Goal: Task Accomplishment & Management: Use online tool/utility

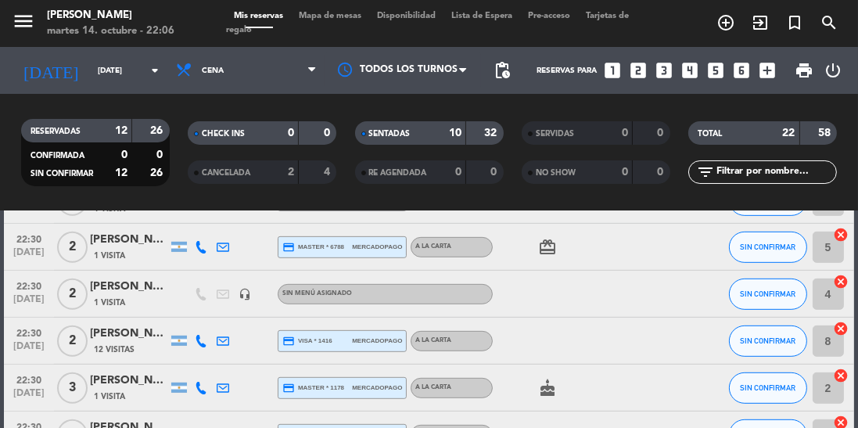
scroll to position [934, 0]
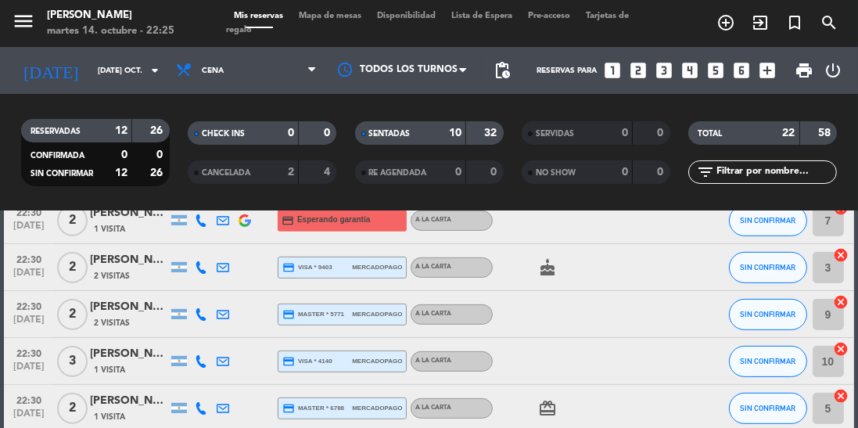
scroll to position [740, 0]
click at [125, 320] on span "2 Visitas" at bounding box center [112, 323] width 36 height 13
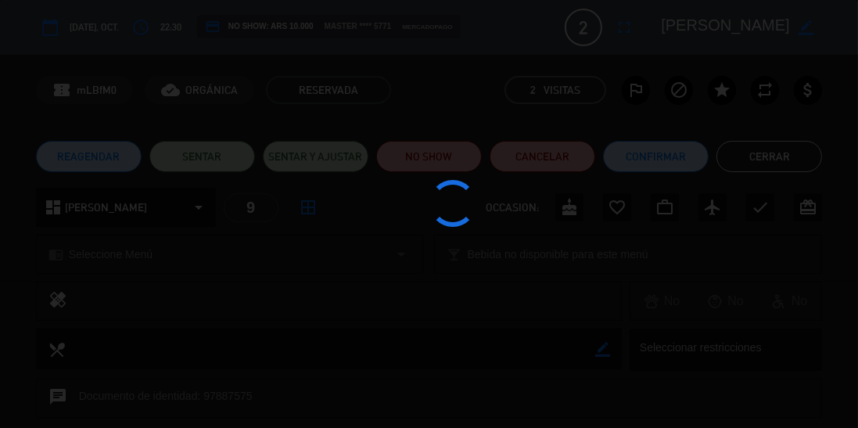
click at [191, 161] on div at bounding box center [429, 214] width 858 height 428
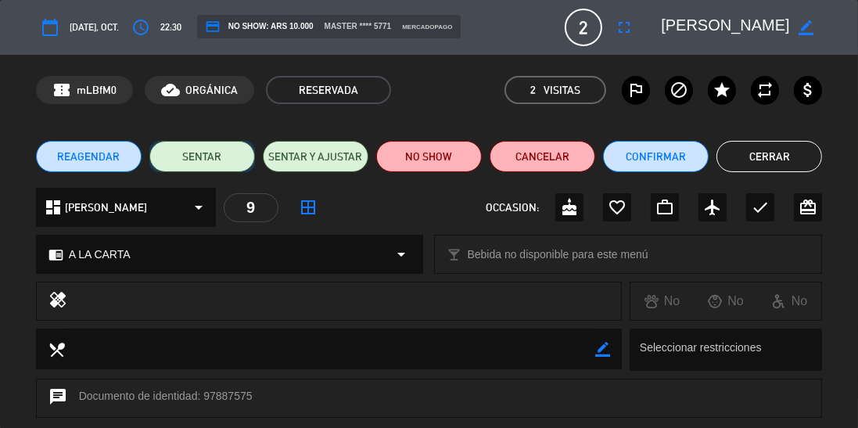
click at [191, 163] on button "SENTAR" at bounding box center [202, 156] width 106 height 31
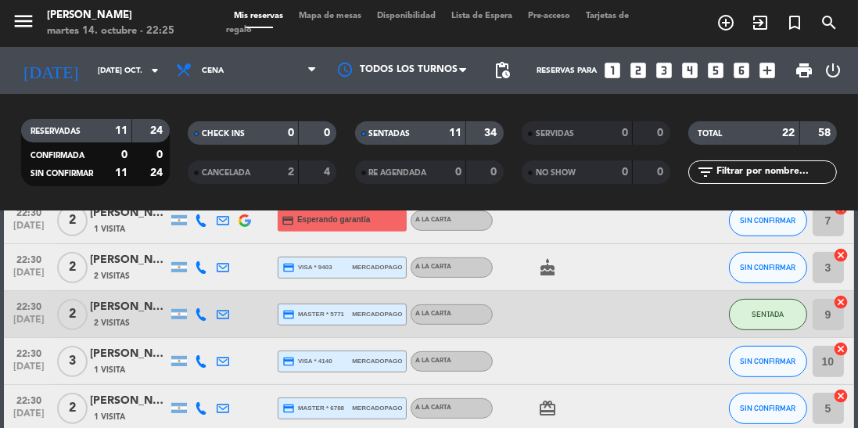
click at [130, 267] on div "[PERSON_NAME]" at bounding box center [129, 260] width 78 height 18
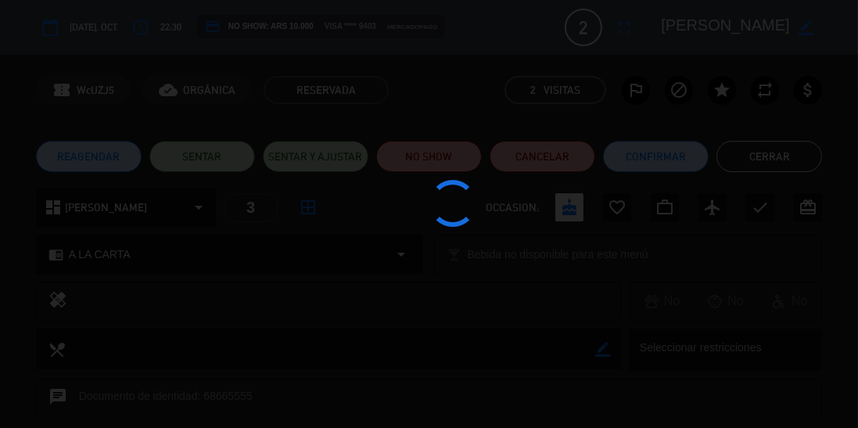
click at [200, 156] on div at bounding box center [429, 214] width 858 height 428
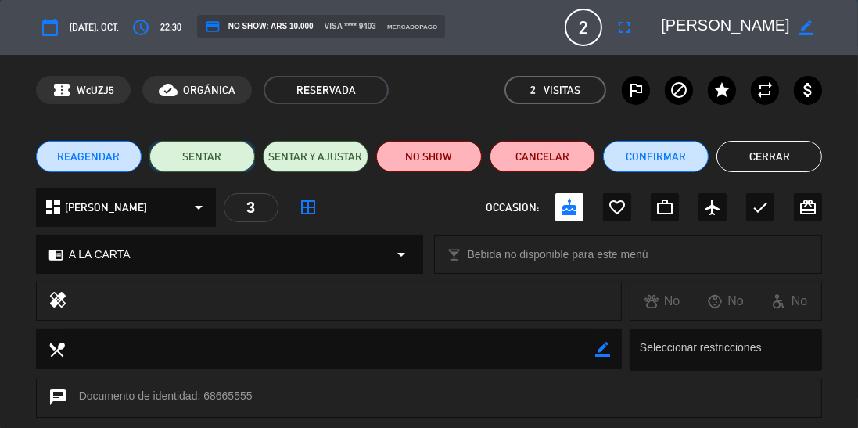
click at [194, 160] on button "SENTAR" at bounding box center [202, 156] width 106 height 31
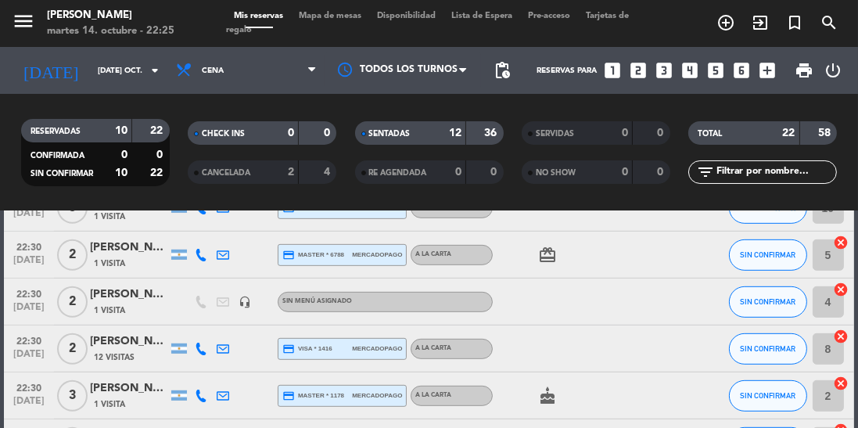
scroll to position [934, 0]
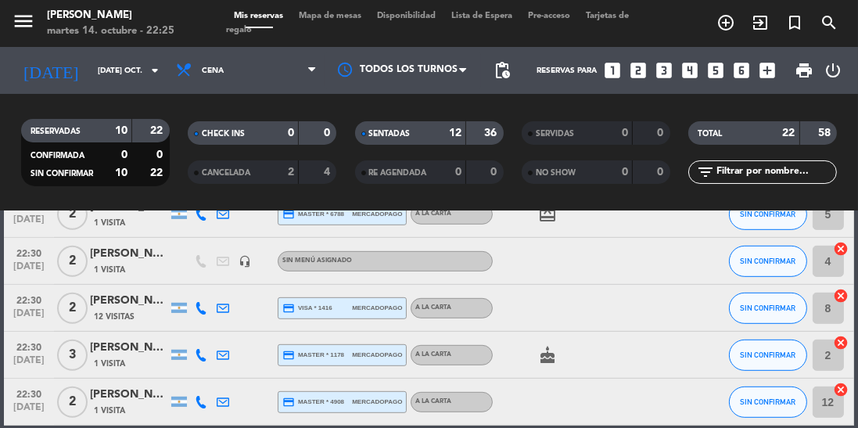
click at [121, 409] on span "1 Visita" at bounding box center [109, 410] width 31 height 13
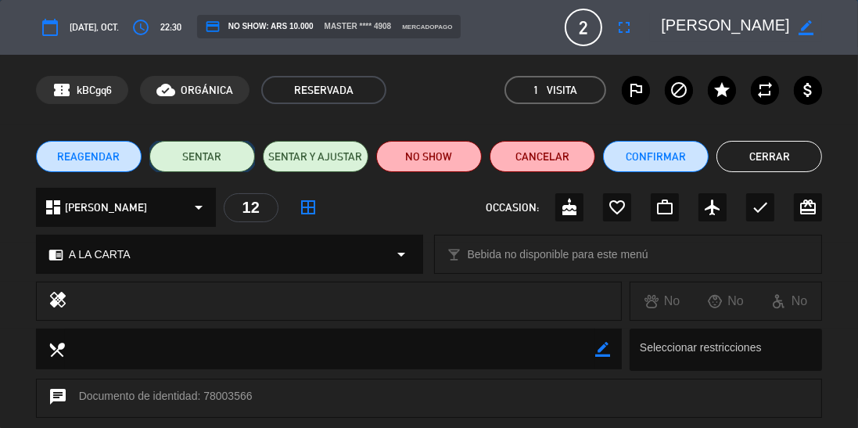
click at [193, 163] on button "SENTAR" at bounding box center [202, 156] width 106 height 31
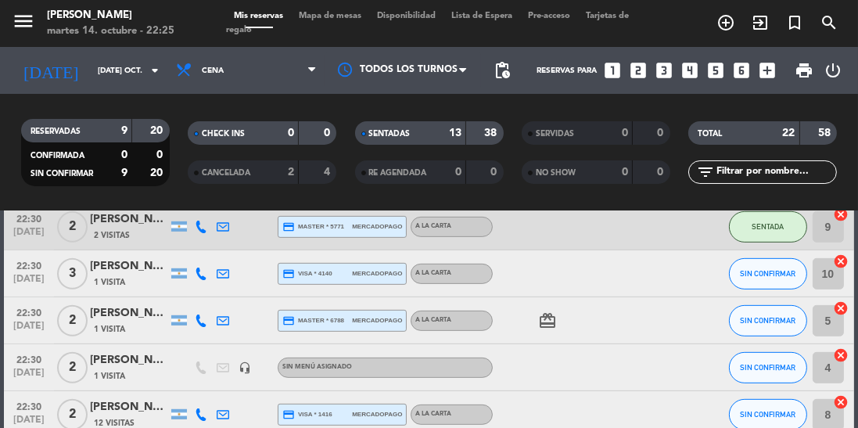
scroll to position [823, 0]
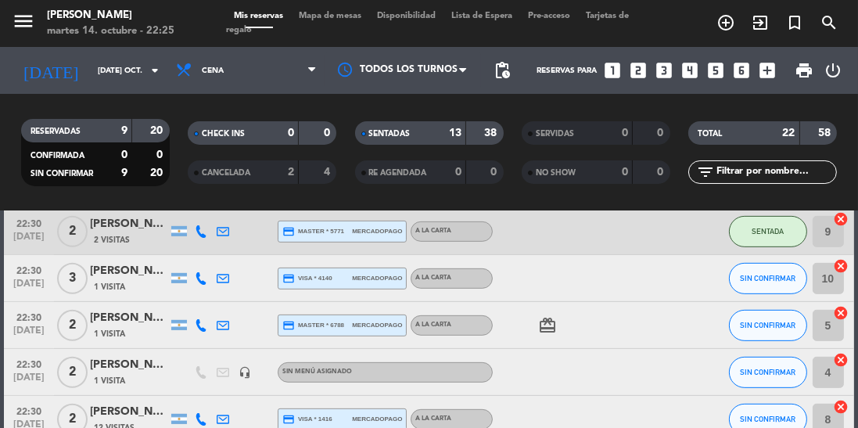
click at [113, 289] on span "1 Visita" at bounding box center [109, 287] width 31 height 13
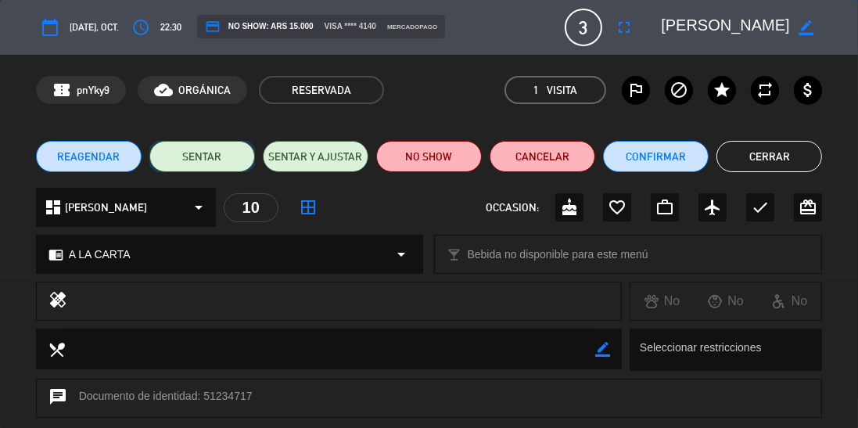
click at [202, 160] on button "SENTAR" at bounding box center [202, 156] width 106 height 31
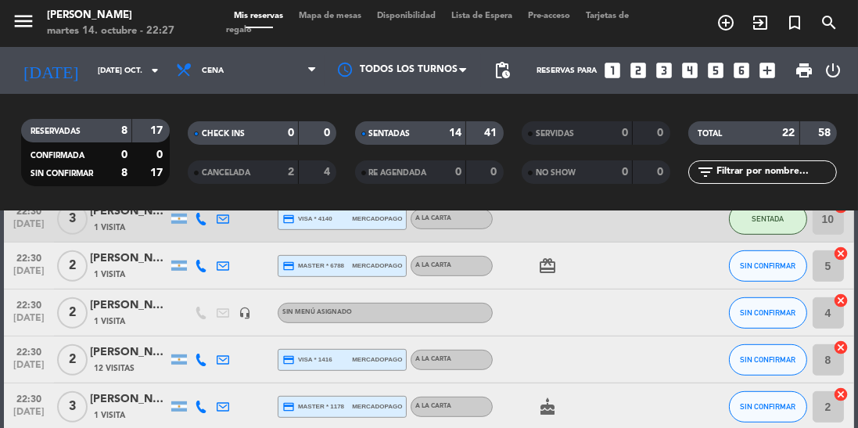
scroll to position [845, 0]
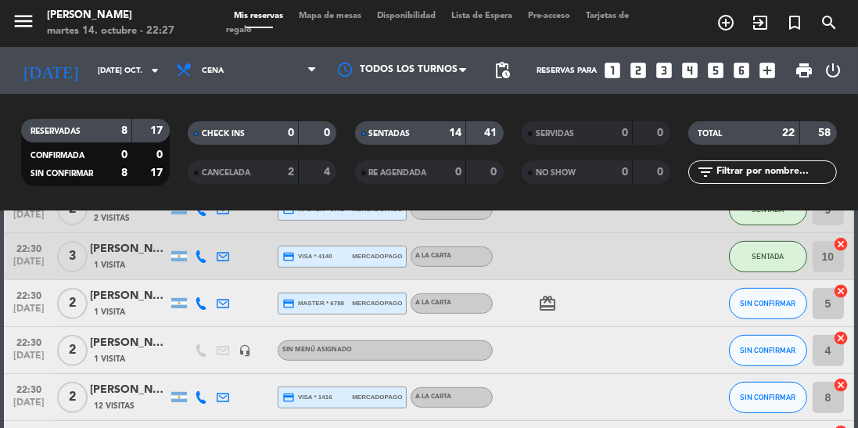
click at [96, 402] on span "12 Visitas" at bounding box center [114, 406] width 41 height 13
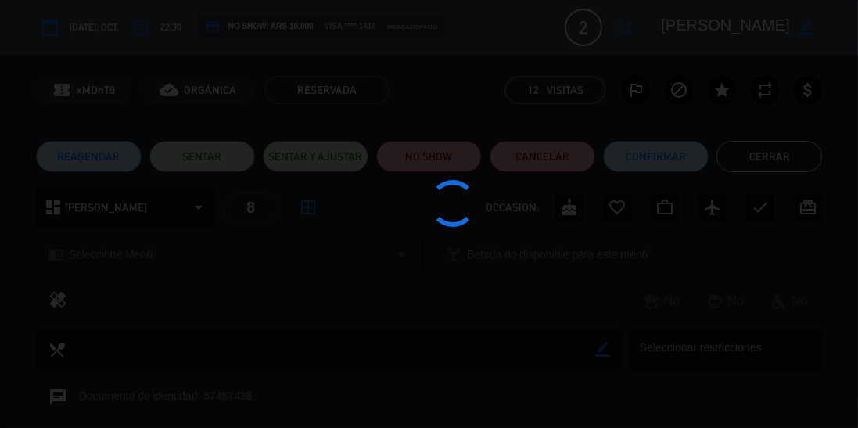
click at [206, 154] on div at bounding box center [429, 214] width 858 height 428
click at [213, 159] on div at bounding box center [429, 214] width 858 height 428
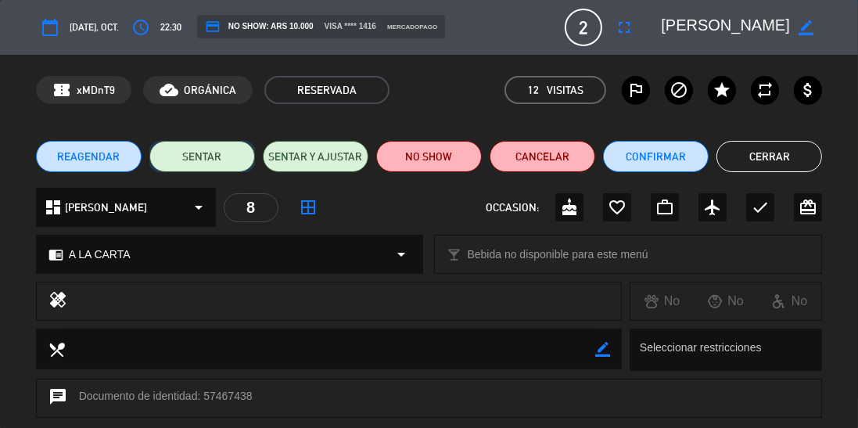
click at [188, 160] on button "SENTAR" at bounding box center [202, 156] width 106 height 31
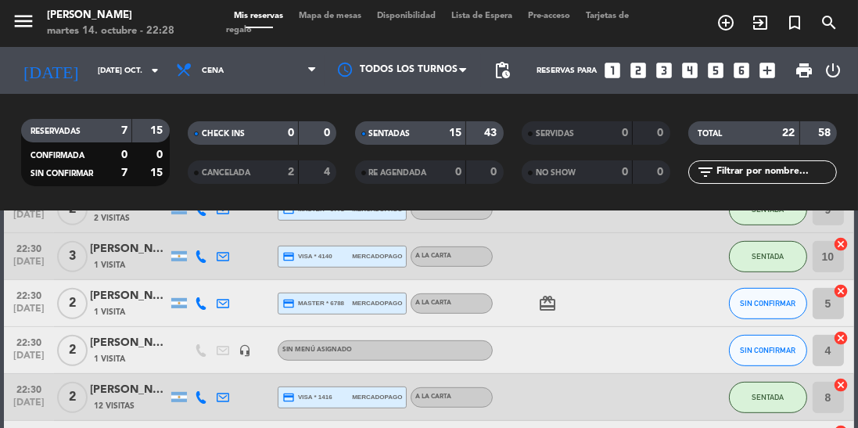
click at [119, 352] on div "[PERSON_NAME]" at bounding box center [129, 343] width 78 height 18
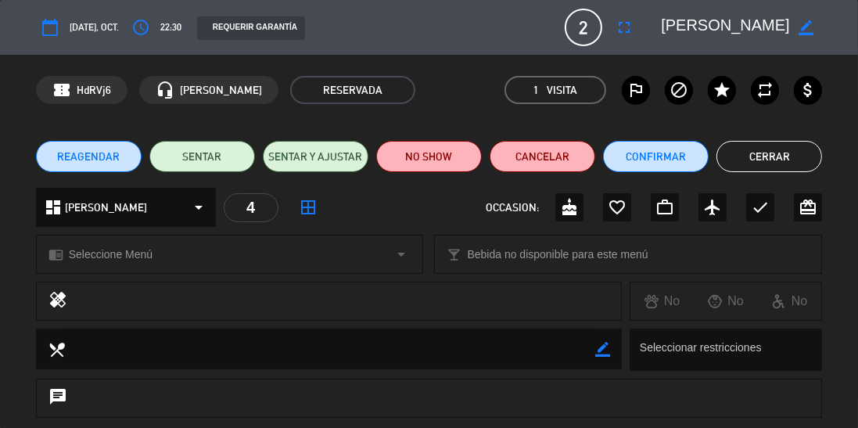
click at [854, 176] on div "REAGENDAR SENTAR SENTAR Y AJUSTAR NO SHOW Cancelar Confirmar Cerrar" at bounding box center [429, 156] width 858 height 63
